Goal: Find specific page/section: Find specific page/section

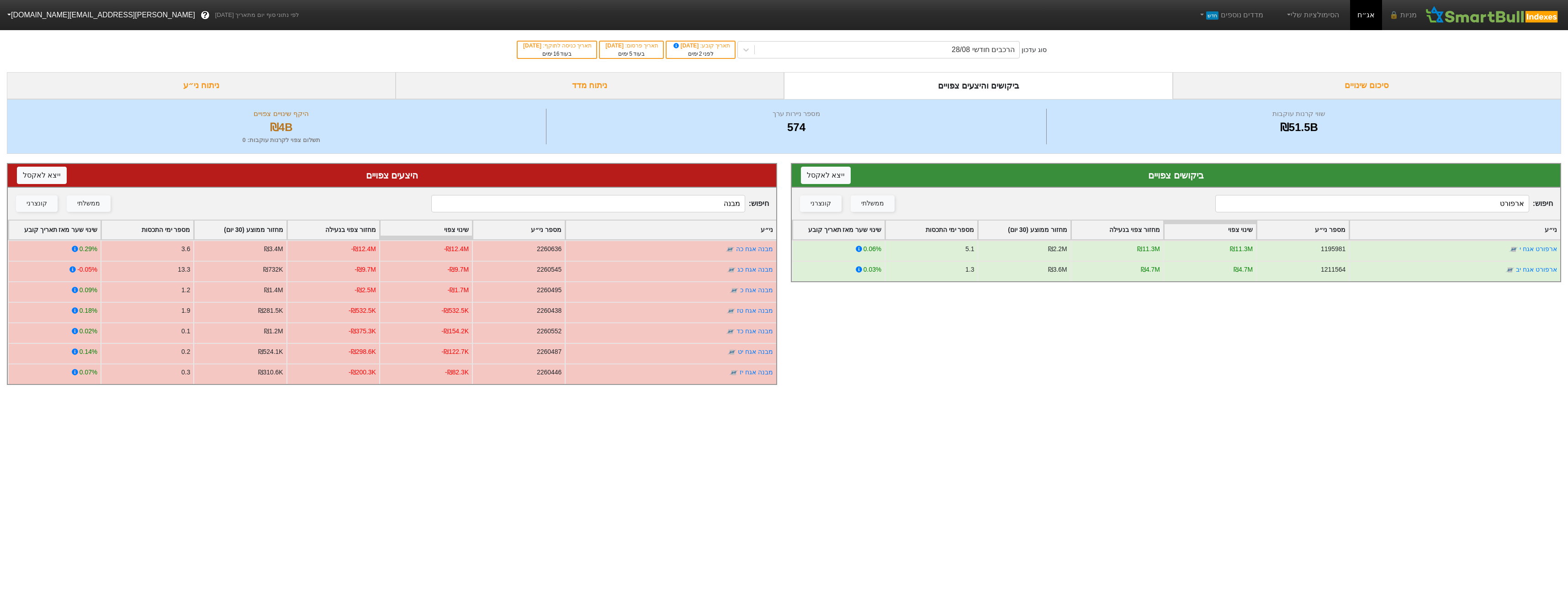
click at [551, 208] on input "מבנה" at bounding box center [588, 203] width 313 height 18
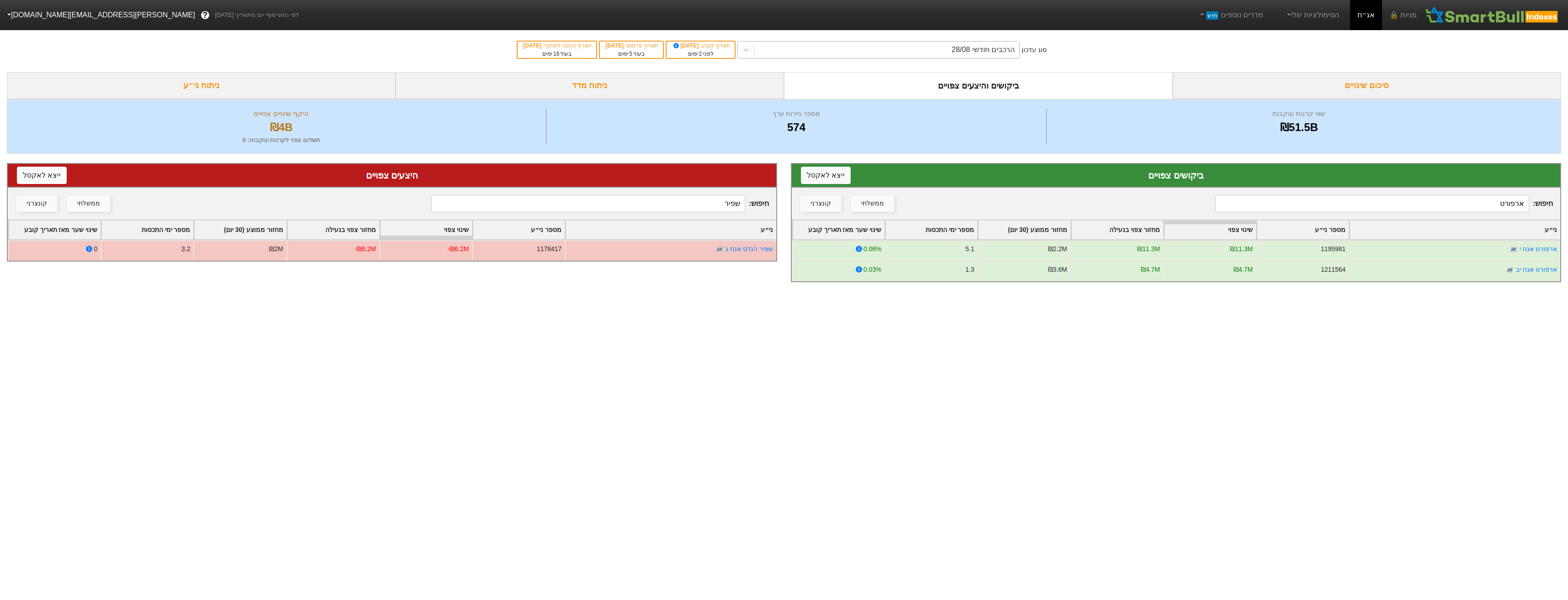
type input "שפיר"
click at [1005, 58] on div "הרכבים חודשי 28/08" at bounding box center [887, 49] width 265 height 16
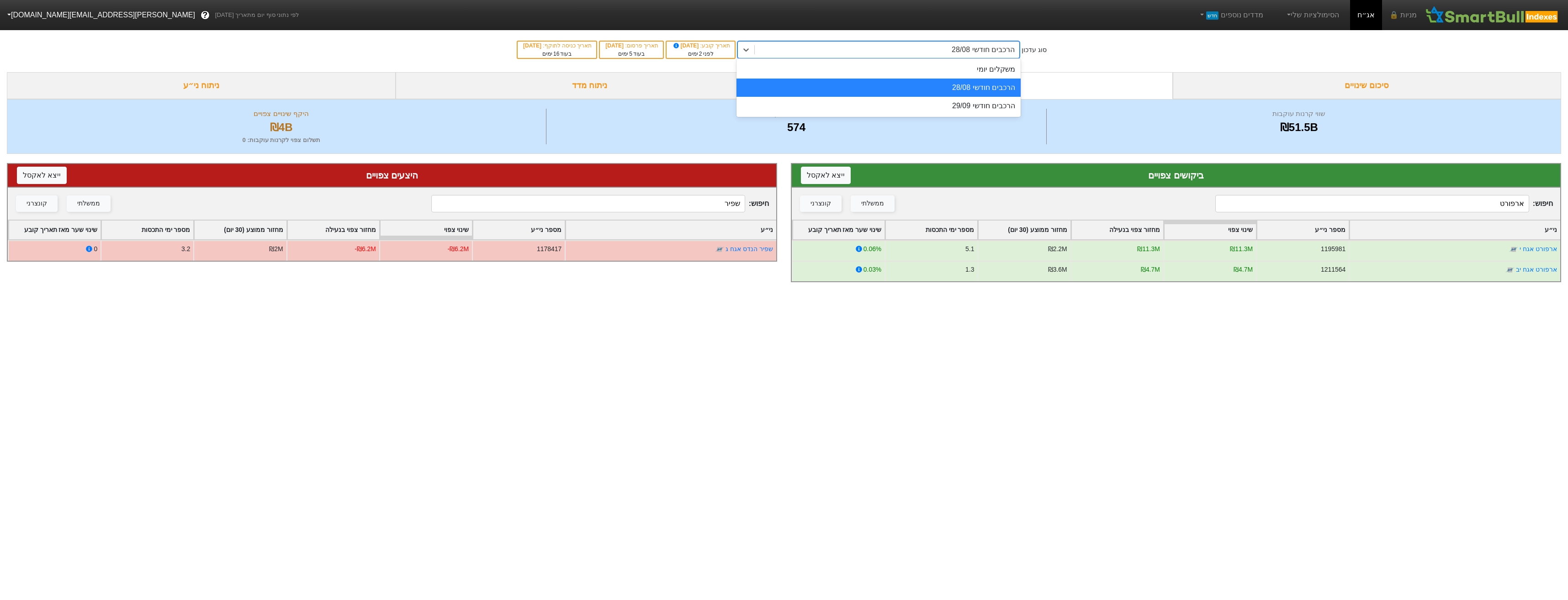
click at [994, 87] on div "הרכבים חודשי 28/08" at bounding box center [878, 88] width 284 height 18
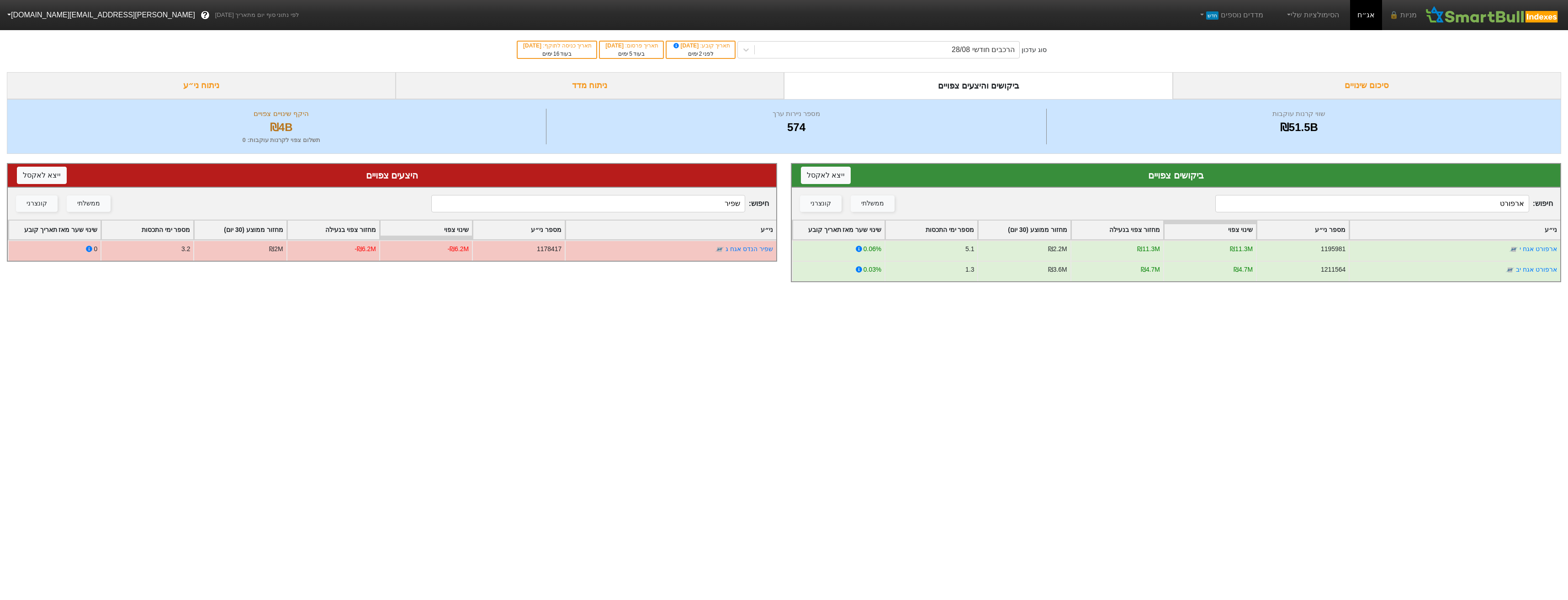
click at [1470, 206] on input "ארפורט" at bounding box center [1372, 203] width 313 height 18
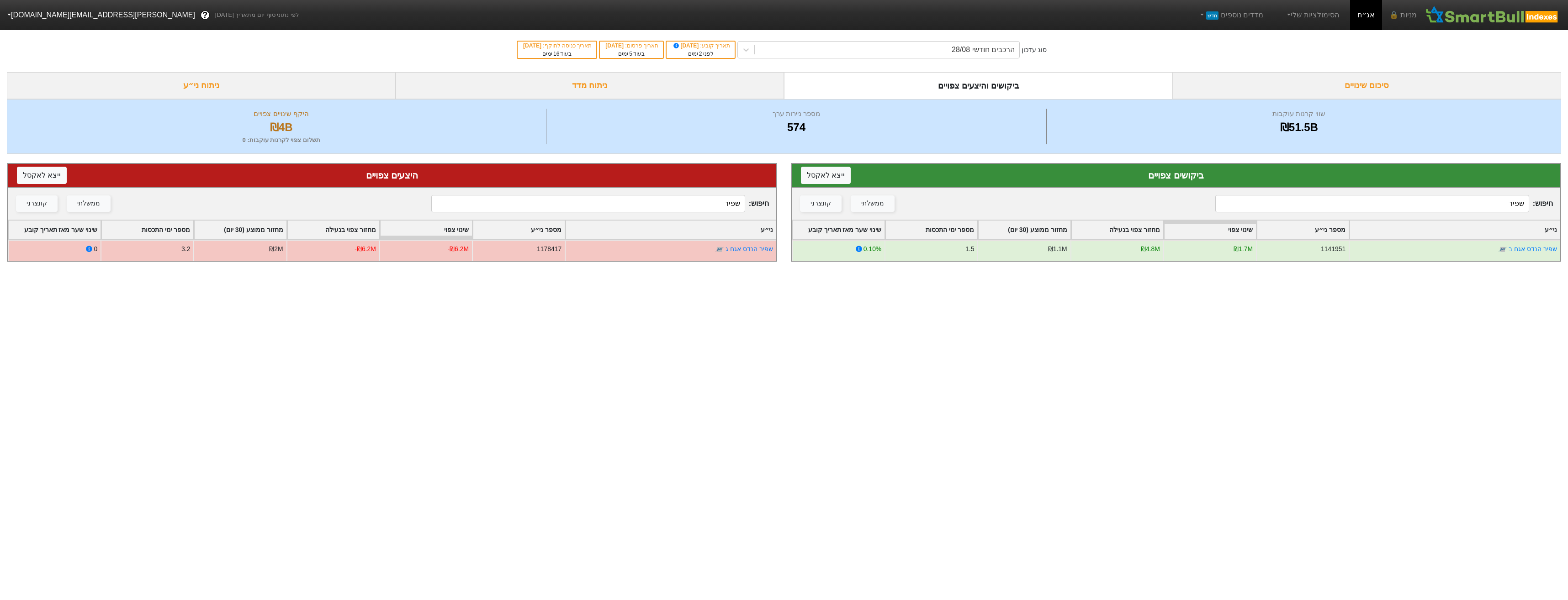
type input "שפיר"
click at [583, 212] on input "שפיר" at bounding box center [588, 203] width 313 height 18
click at [584, 204] on input "שפיר" at bounding box center [588, 203] width 313 height 18
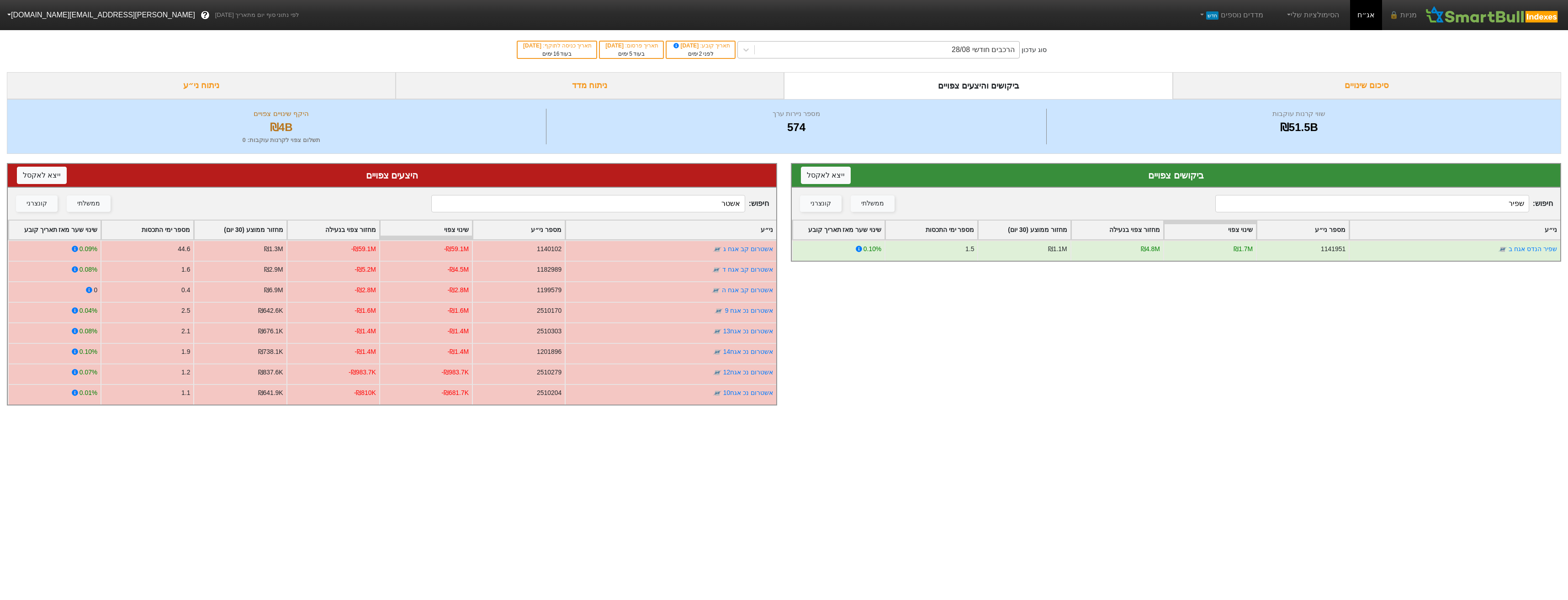
click at [947, 50] on div "הרכבים חודשי 28/08" at bounding box center [887, 49] width 265 height 16
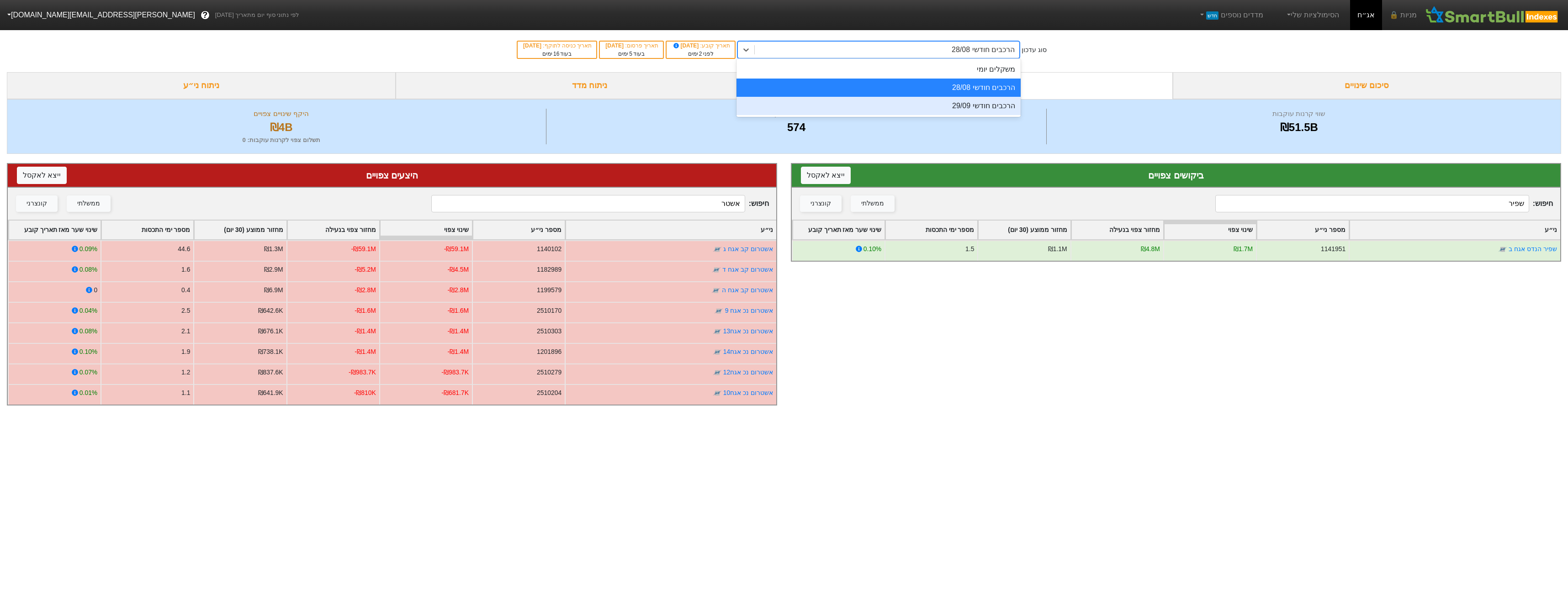
click at [950, 113] on div "הרכבים חודשי 29/09" at bounding box center [878, 106] width 284 height 18
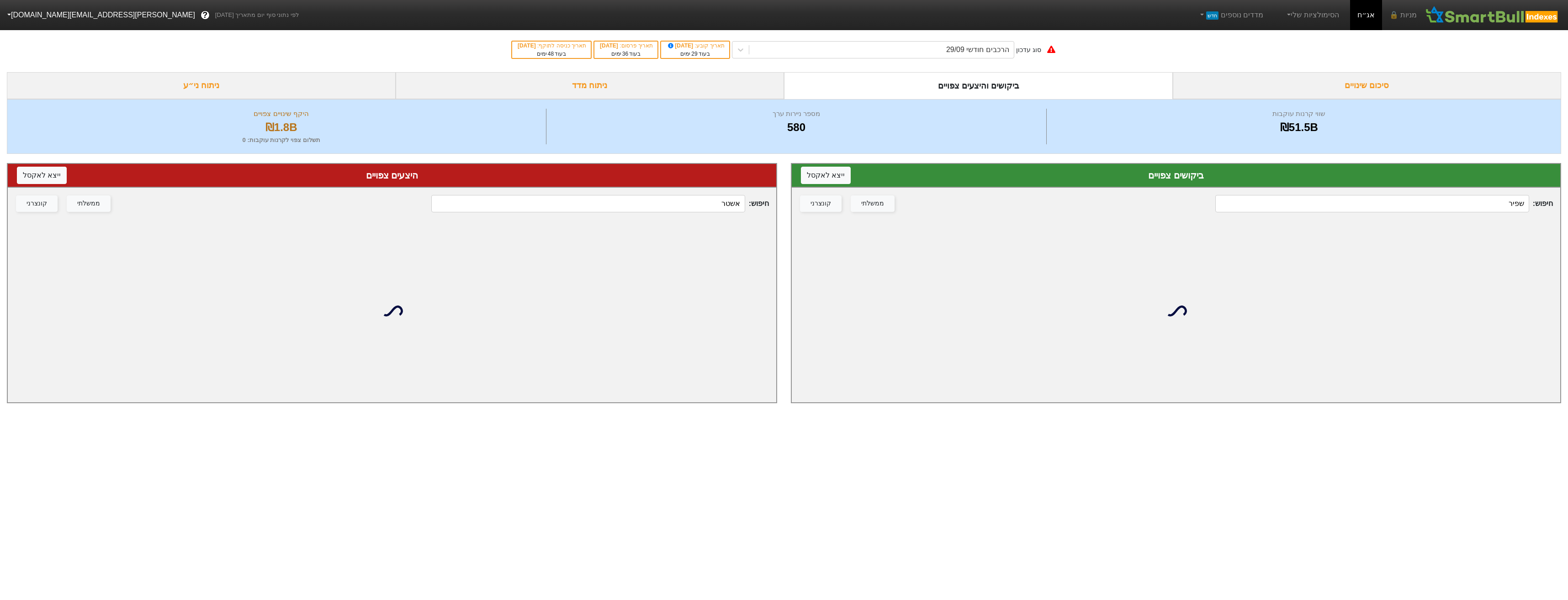
click at [718, 194] on div "חיפוש : אשטר ממשלתי קונצרני" at bounding box center [392, 203] width 768 height 32
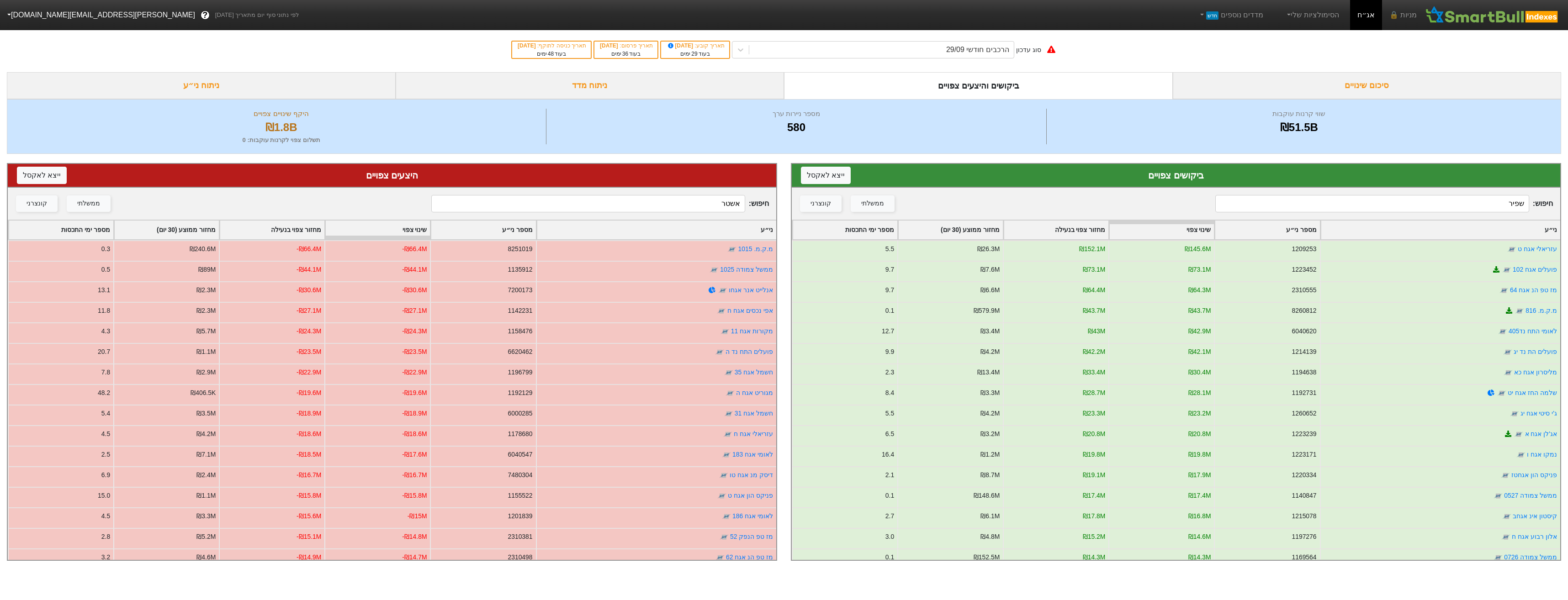
drag, startPoint x: 649, startPoint y: 197, endPoint x: 653, endPoint y: 204, distance: 8.1
click at [653, 203] on input "אשטר" at bounding box center [588, 203] width 313 height 18
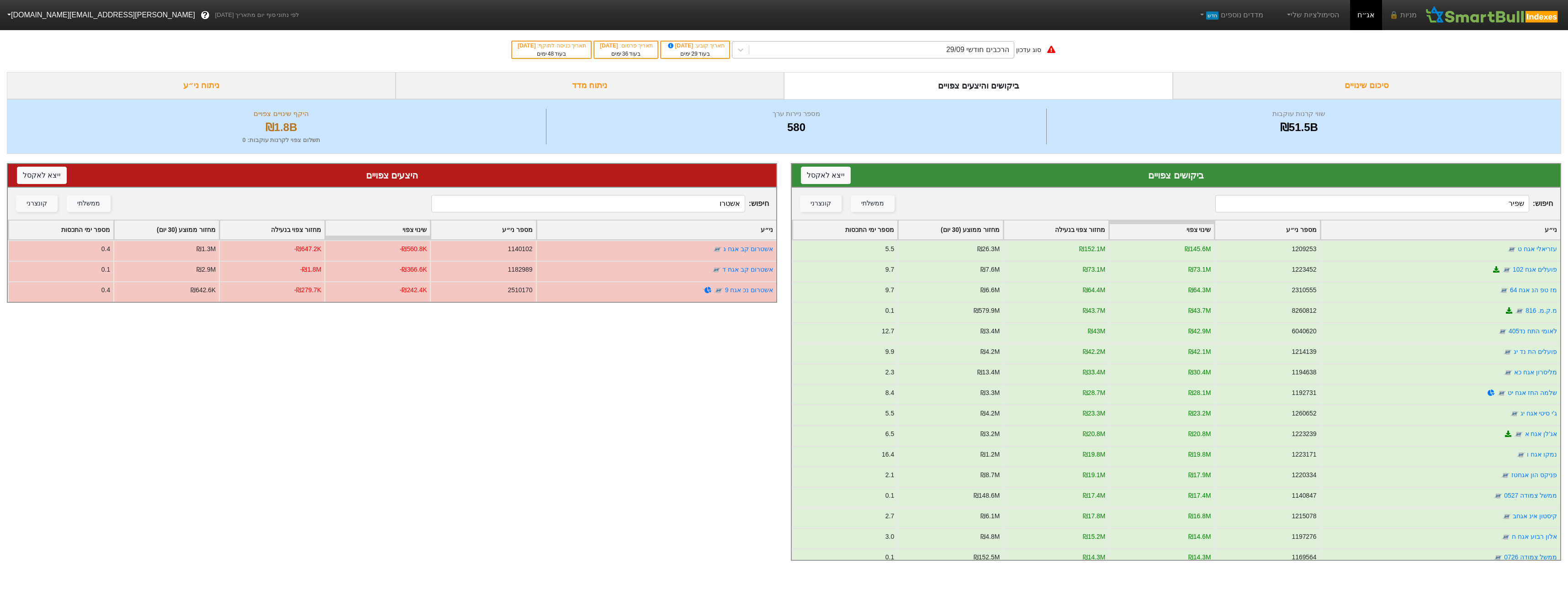
drag, startPoint x: 983, startPoint y: 48, endPoint x: 982, endPoint y: 57, distance: 9.1
click at [981, 49] on div "הרכבים חודשי 29/09" at bounding box center [978, 50] width 63 height 11
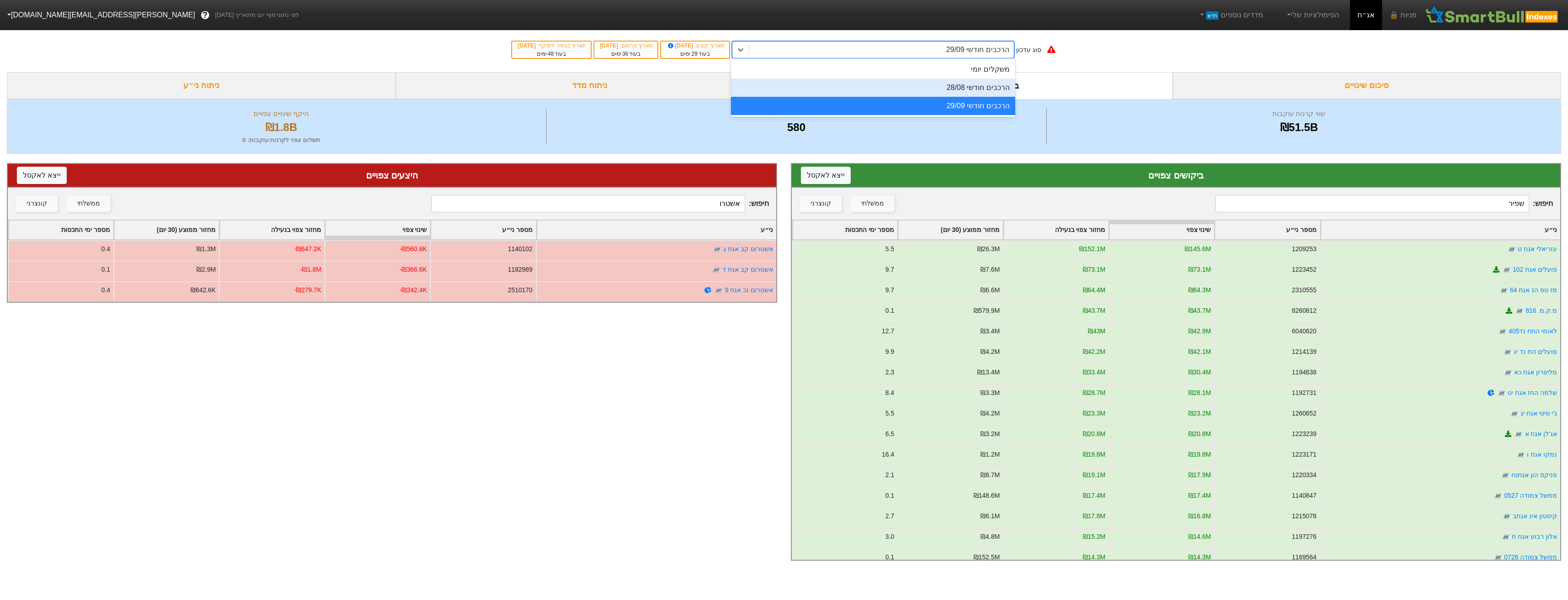
click at [976, 91] on div "הרכבים חודשי 28/08" at bounding box center [873, 88] width 284 height 18
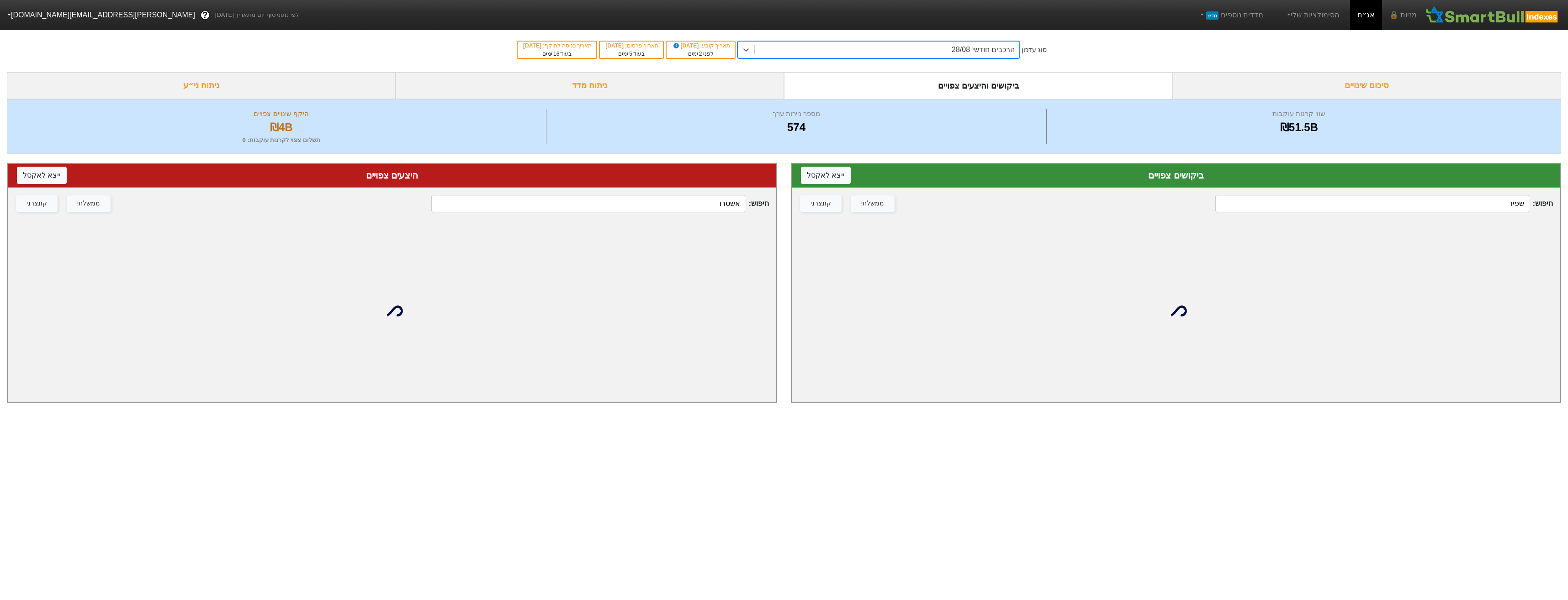
click at [697, 203] on input "אשטרו" at bounding box center [588, 203] width 313 height 18
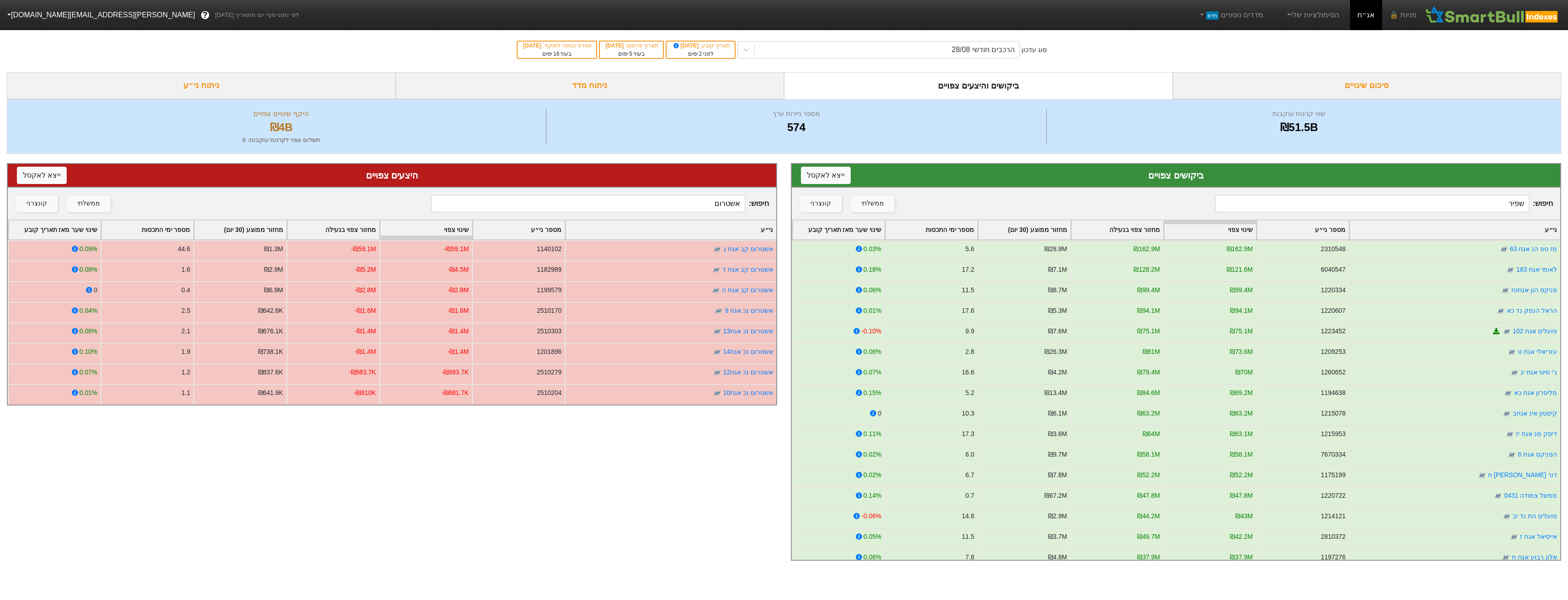
type input "אשטרום"
